Goal: Task Accomplishment & Management: Manage account settings

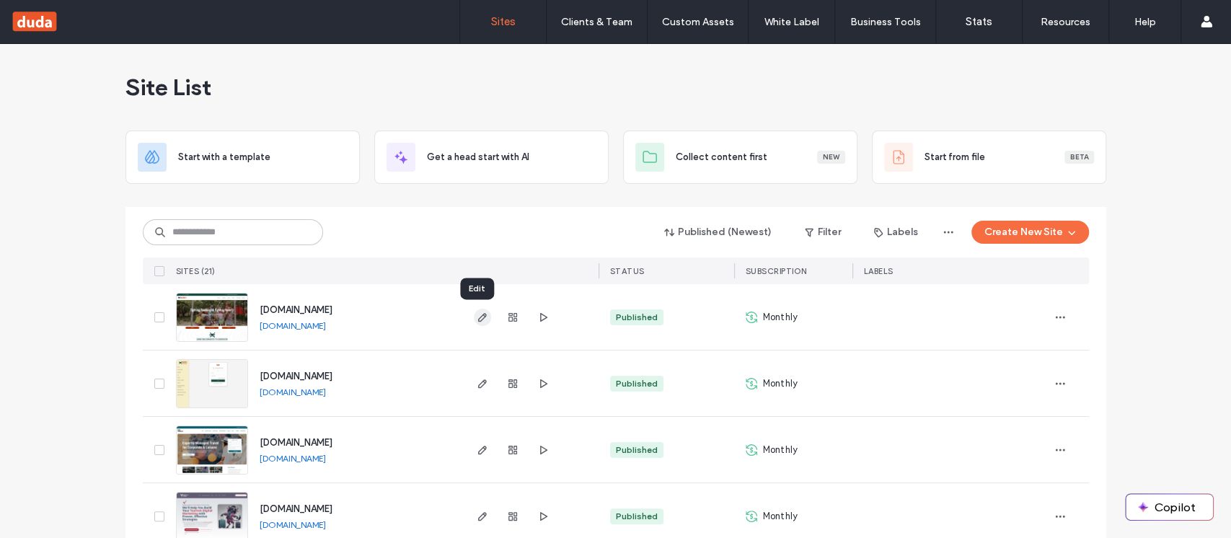
click at [482, 316] on icon "button" at bounding box center [483, 317] width 12 height 12
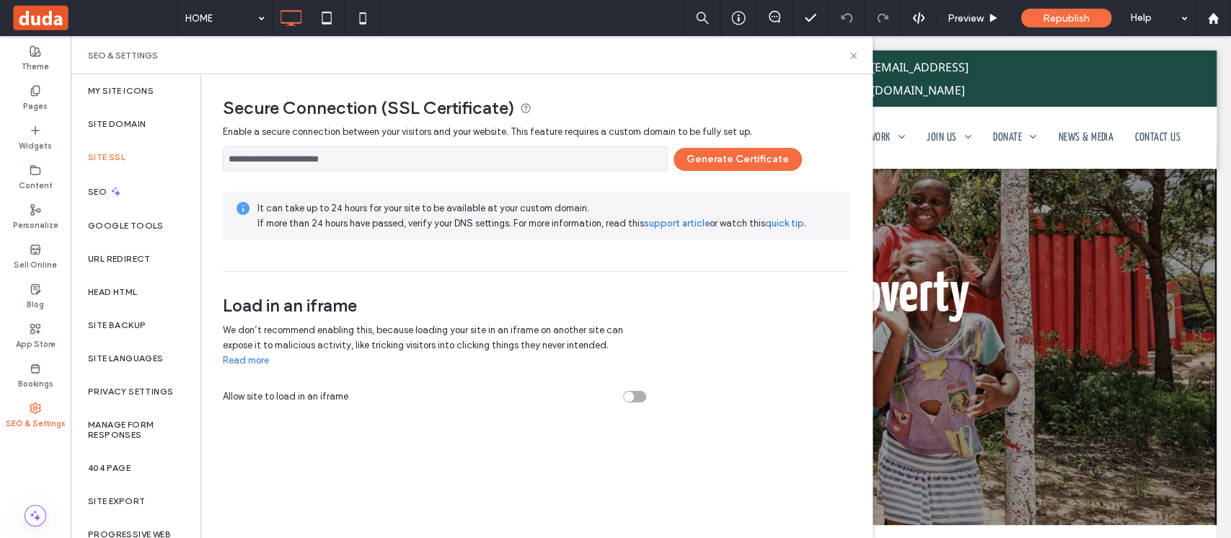
click at [741, 159] on button "Generate Certificate" at bounding box center [737, 159] width 128 height 23
click at [1069, 22] on span "Republish" at bounding box center [1066, 18] width 47 height 12
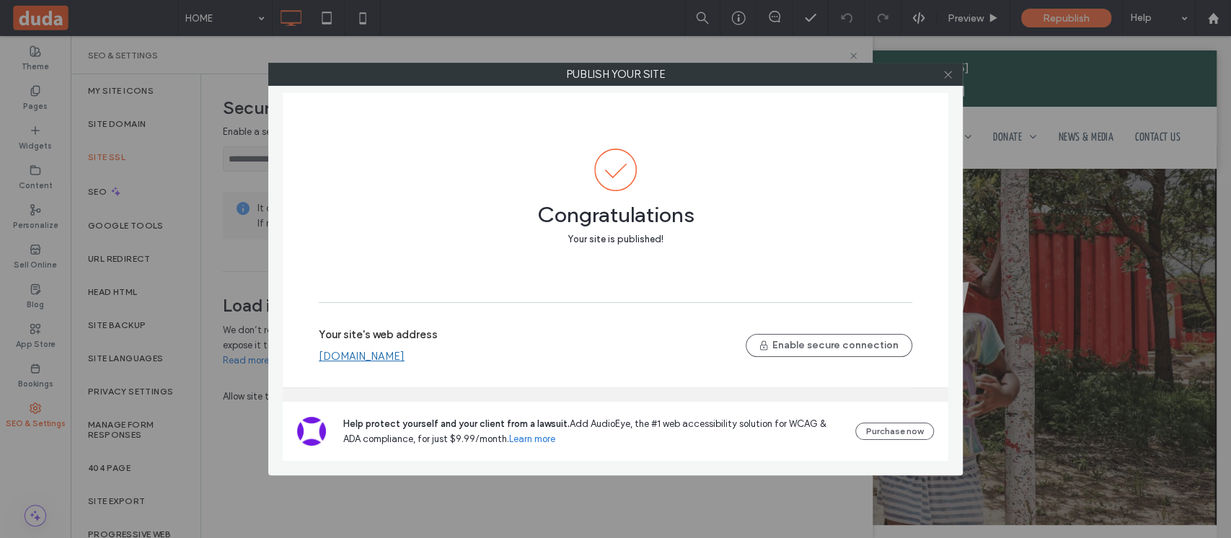
click at [947, 74] on use at bounding box center [947, 74] width 7 height 7
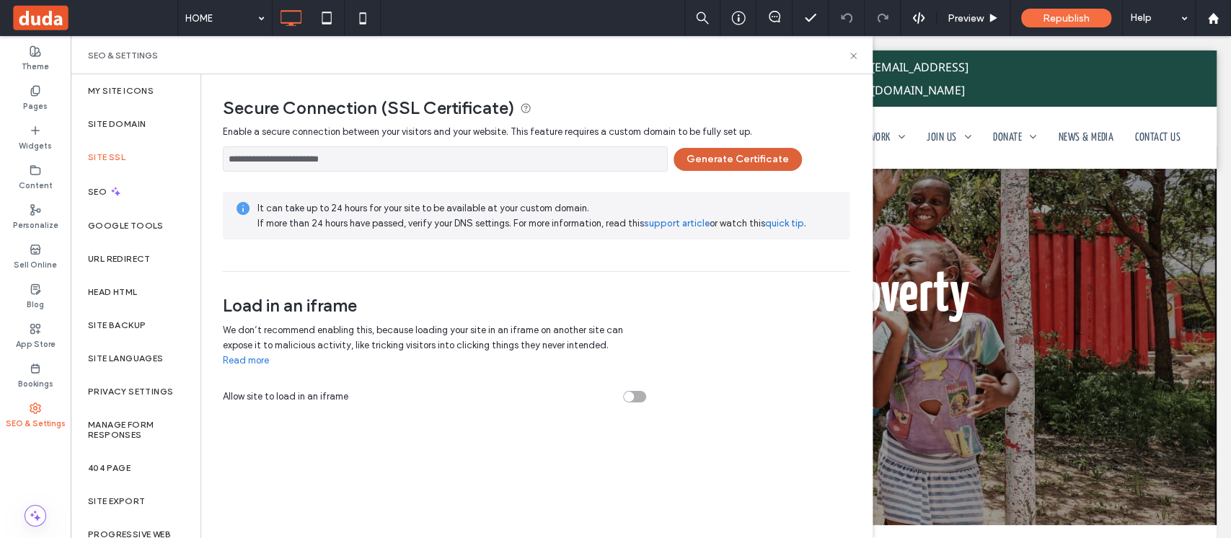
click at [733, 156] on button "Generate Certificate" at bounding box center [737, 159] width 128 height 23
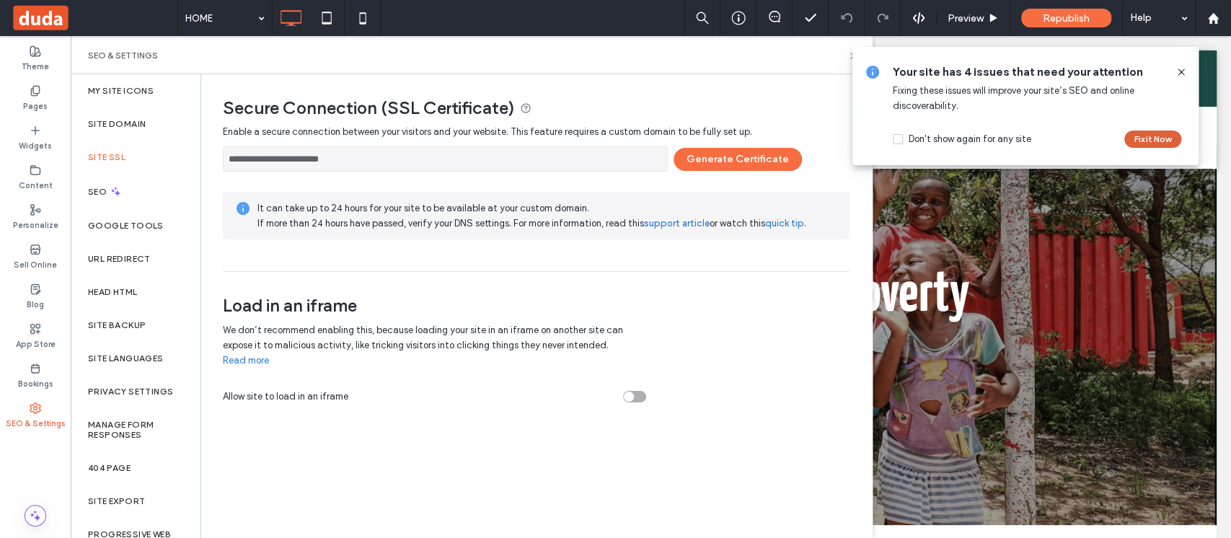
click at [1157, 141] on button "Fix it Now" at bounding box center [1152, 139] width 57 height 17
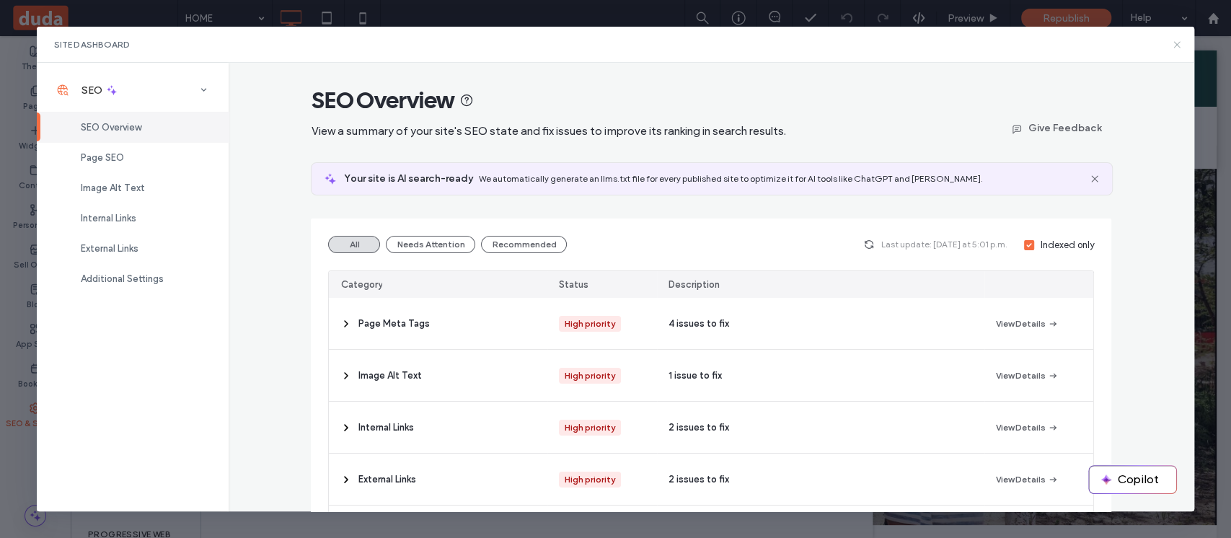
click at [1177, 48] on icon at bounding box center [1177, 45] width 12 height 12
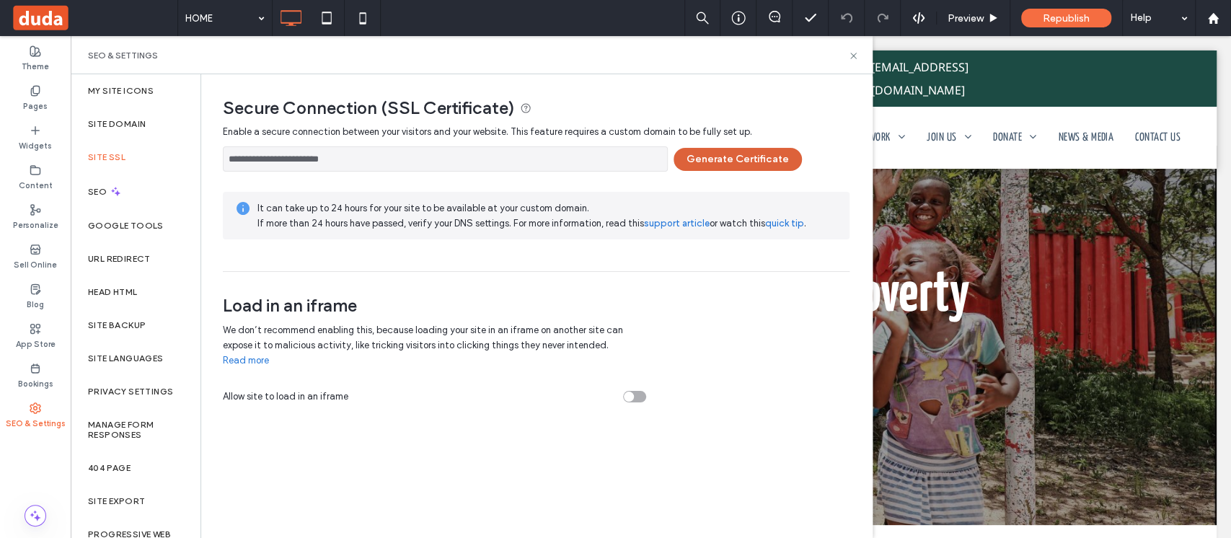
click at [731, 163] on button "Generate Certificate" at bounding box center [737, 159] width 128 height 23
